Goal: Find specific page/section: Find specific page/section

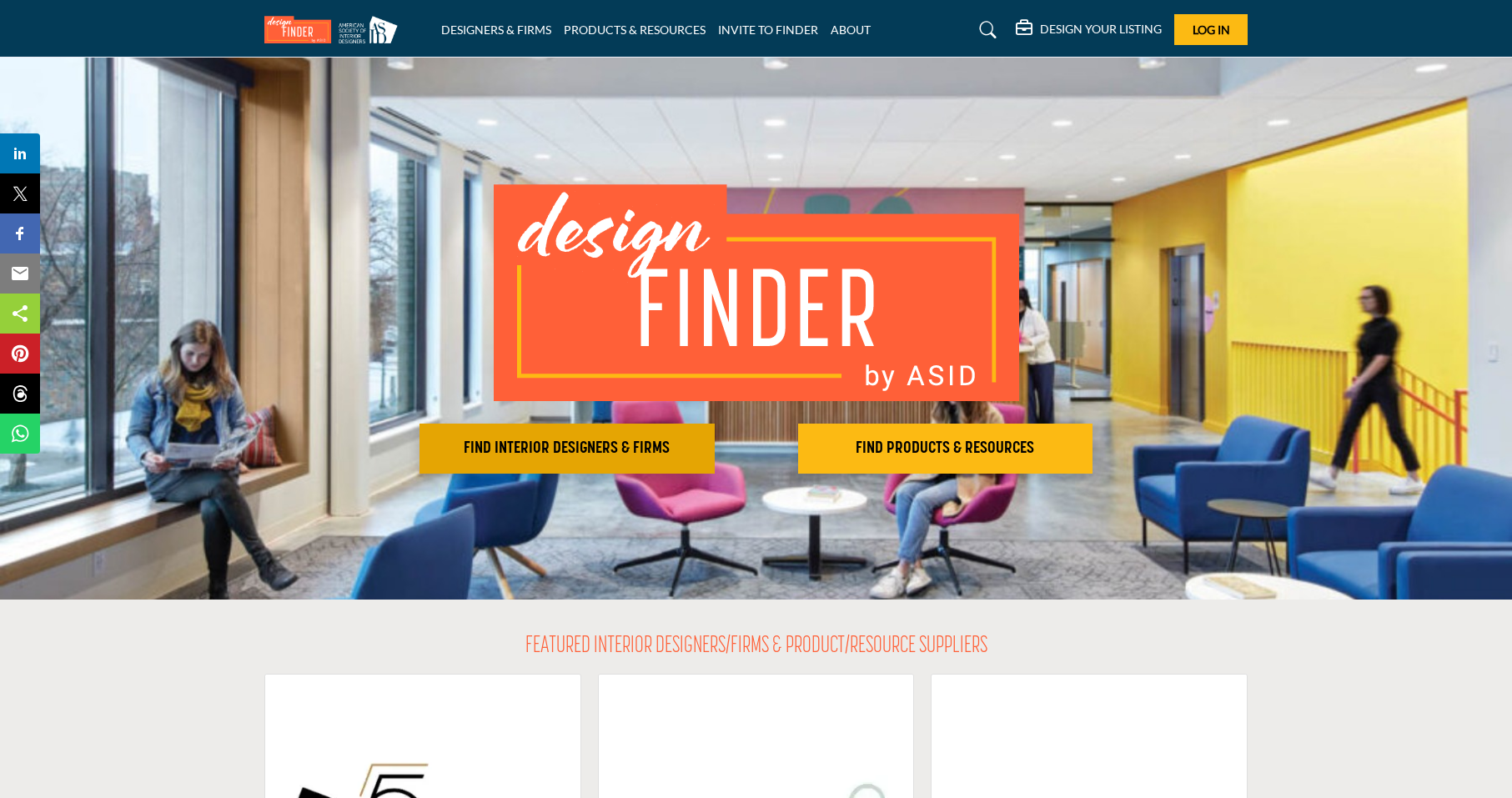
click at [578, 448] on h2 "FIND INTERIOR DESIGNERS & FIRMS" at bounding box center [567, 449] width 285 height 20
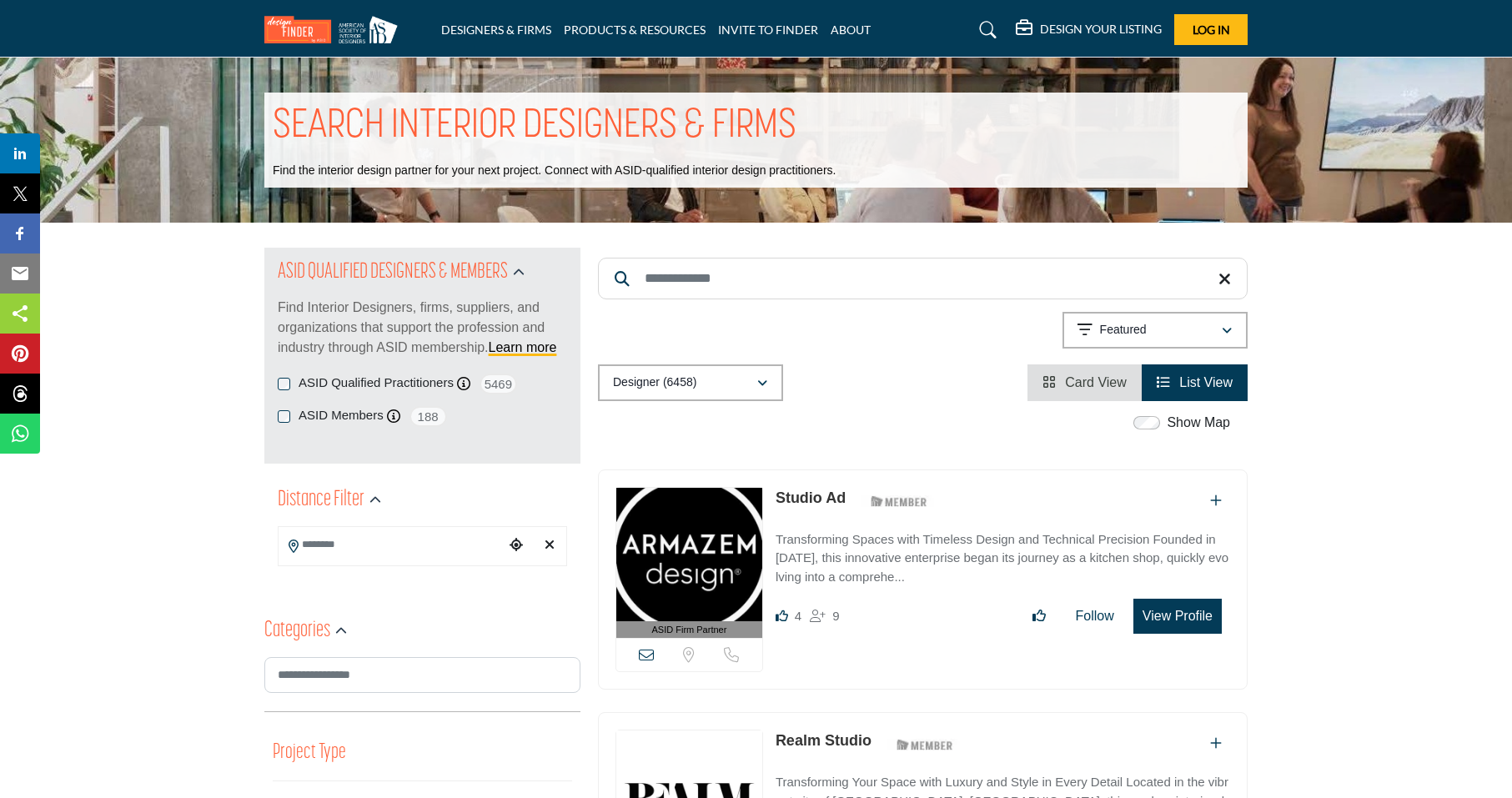
click at [661, 278] on input "Search Keyword" at bounding box center [923, 278] width 650 height 42
type input "*****"
